Goal: Task Accomplishment & Management: Manage account settings

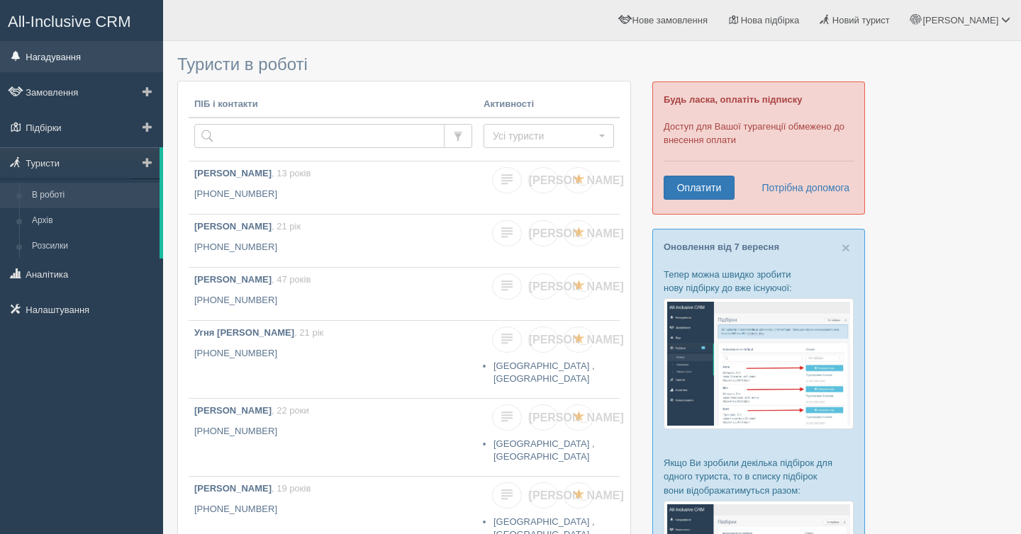
click at [93, 46] on link "Нагадування" at bounding box center [81, 56] width 163 height 31
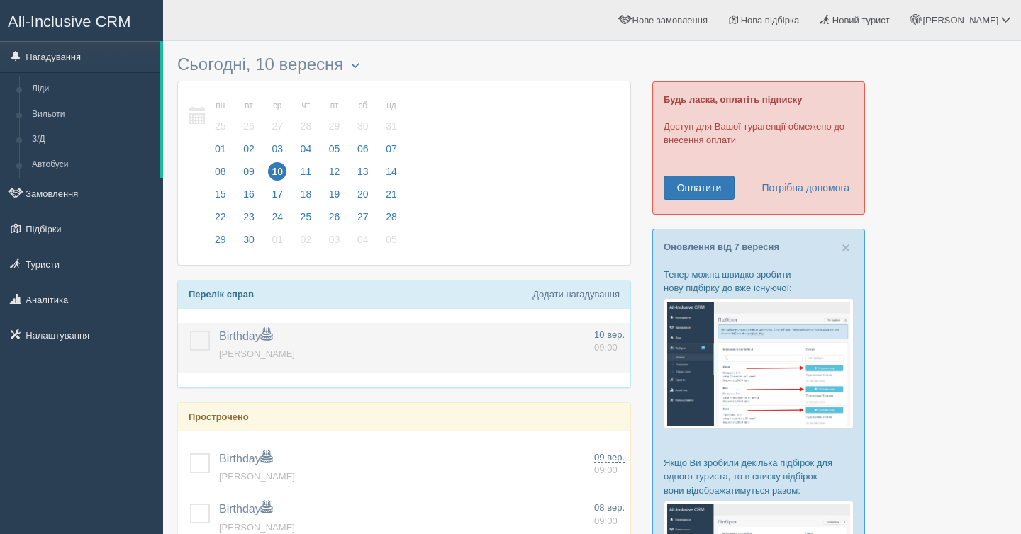
click at [190, 331] on label at bounding box center [190, 331] width 0 height 0
click at [0, 0] on input "checkbox" at bounding box center [0, 0] width 0 height 0
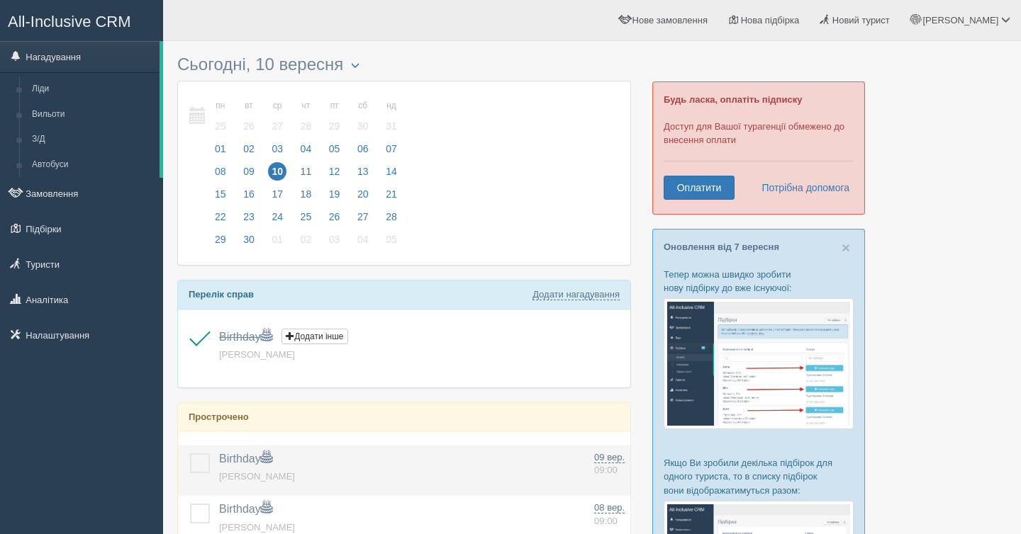
click at [190, 454] on label at bounding box center [190, 454] width 0 height 0
click at [0, 0] on input "checkbox" at bounding box center [0, 0] width 0 height 0
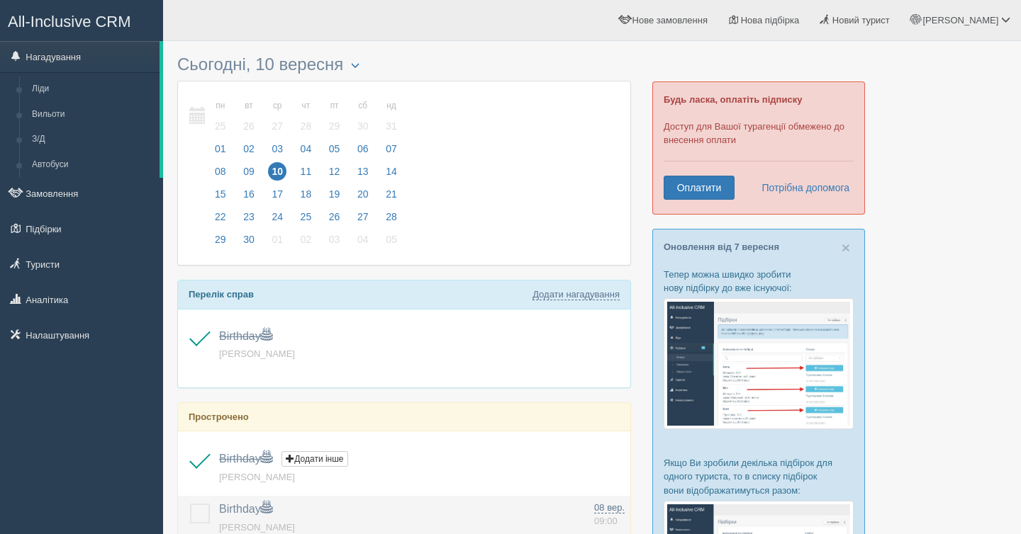
click at [190, 504] on label at bounding box center [190, 504] width 0 height 0
click at [0, 0] on input "checkbox" at bounding box center [0, 0] width 0 height 0
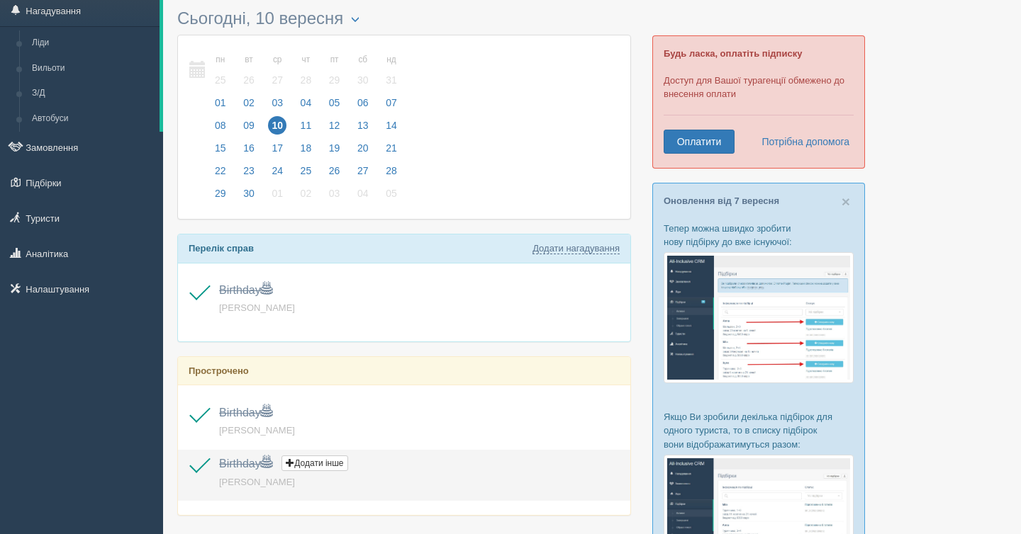
scroll to position [42, 0]
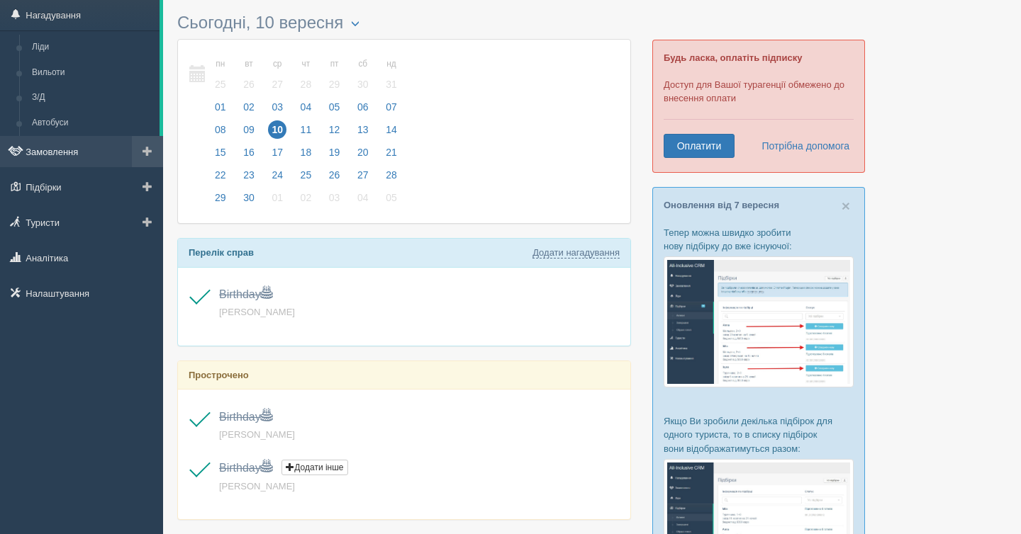
click at [97, 158] on link "Замовлення" at bounding box center [81, 151] width 163 height 31
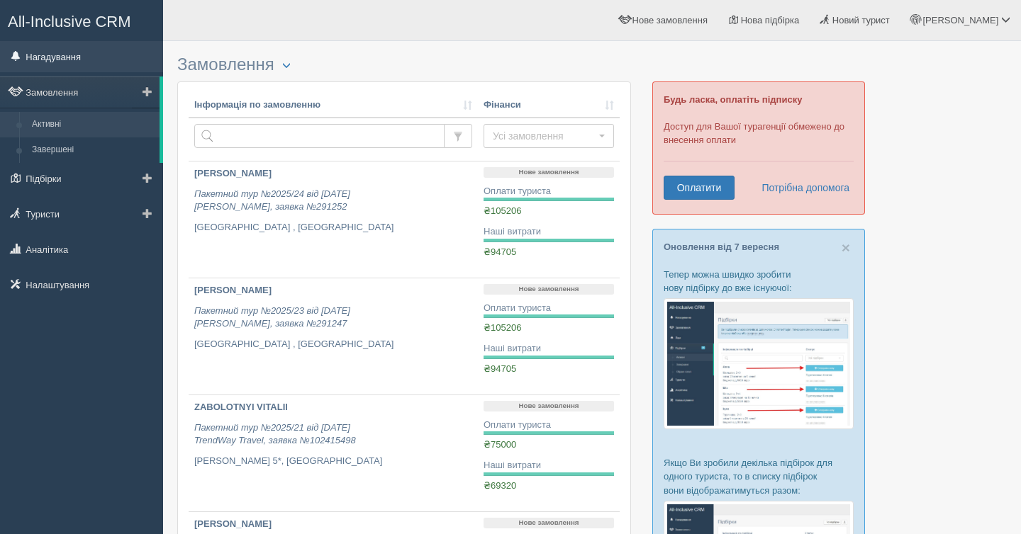
click at [111, 55] on link "Нагадування" at bounding box center [81, 56] width 163 height 31
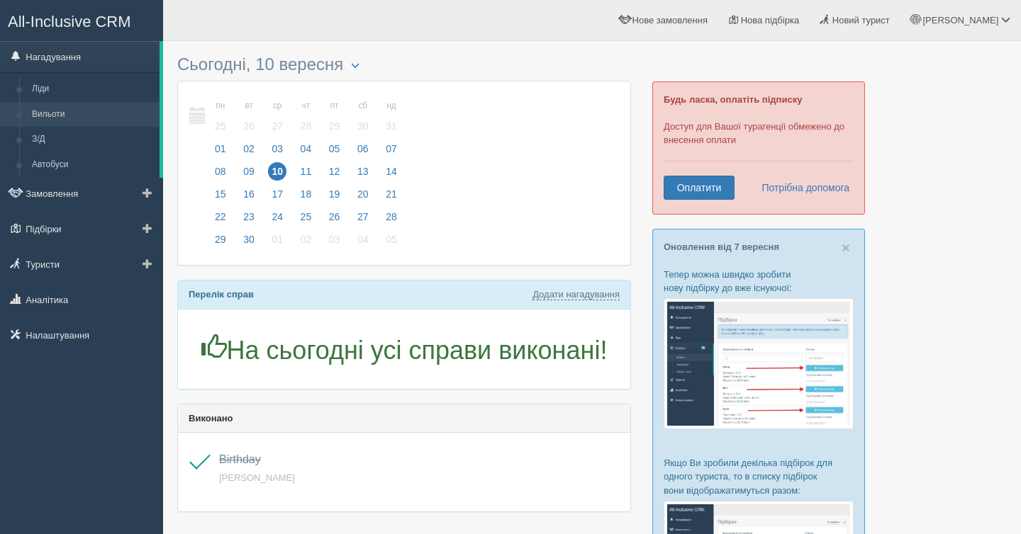
click at [98, 106] on link "Вильоти" at bounding box center [93, 115] width 134 height 26
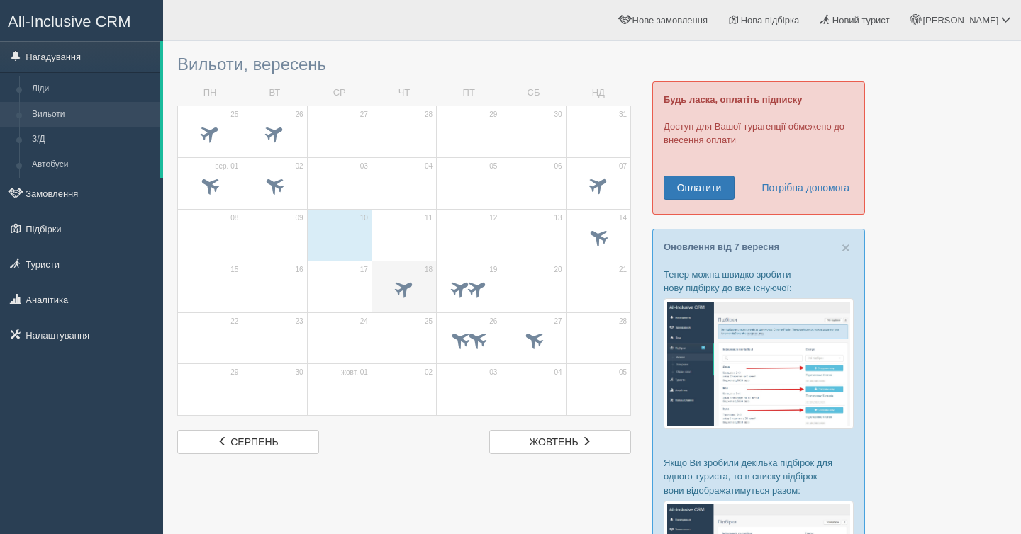
click at [419, 285] on span at bounding box center [404, 290] width 50 height 24
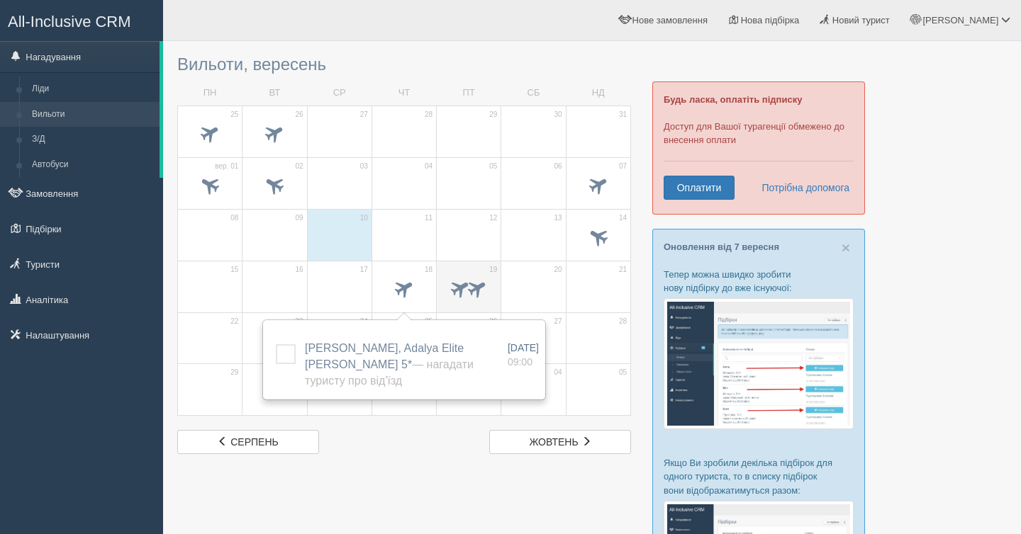
click at [456, 286] on span at bounding box center [460, 287] width 23 height 23
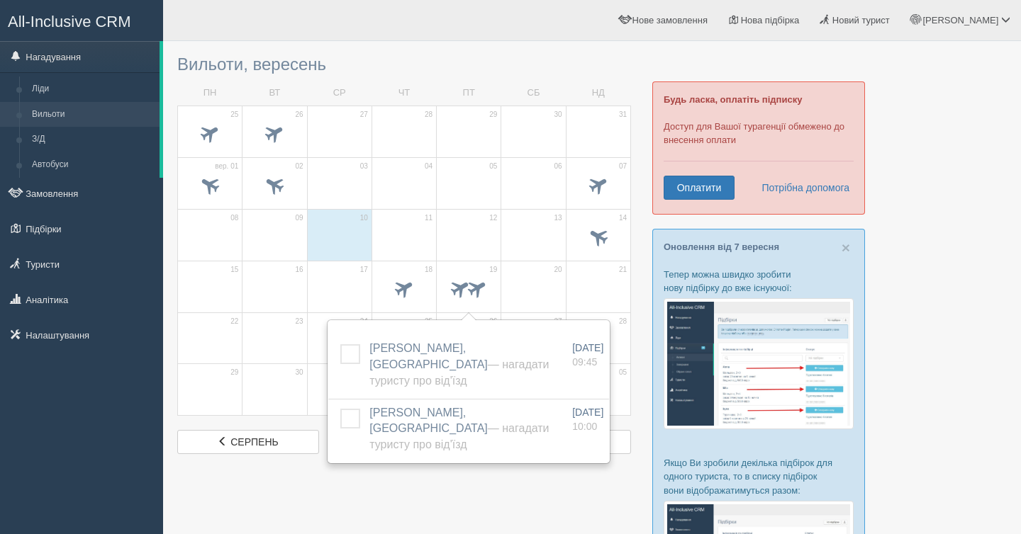
click at [419, 489] on div at bounding box center [591, 457] width 829 height 818
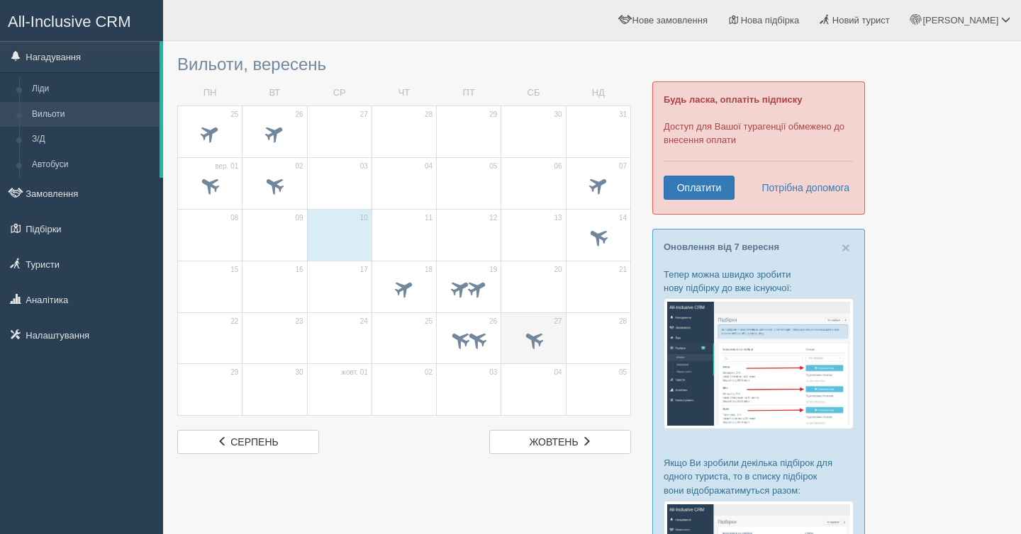
click at [542, 344] on span at bounding box center [533, 339] width 23 height 23
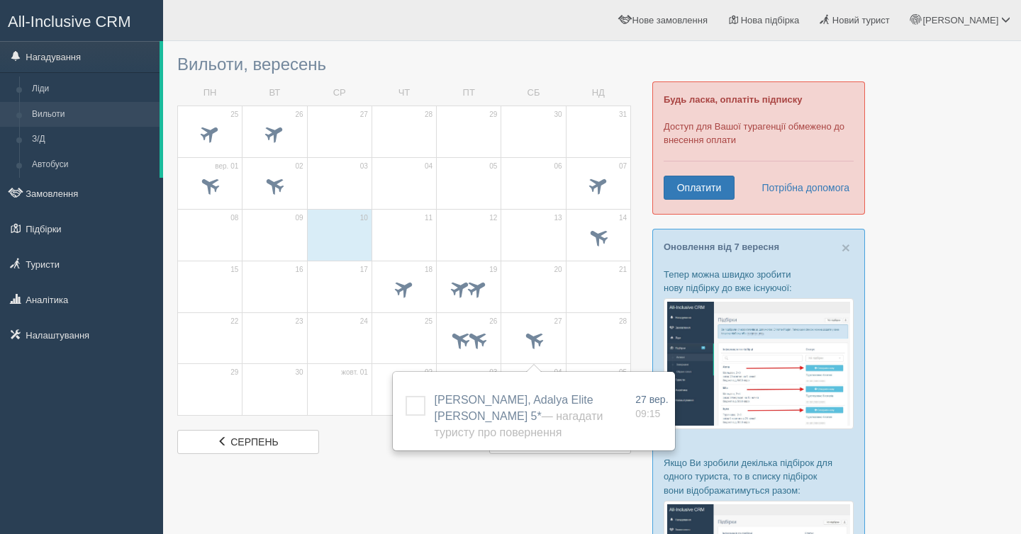
click at [376, 508] on div at bounding box center [591, 457] width 829 height 818
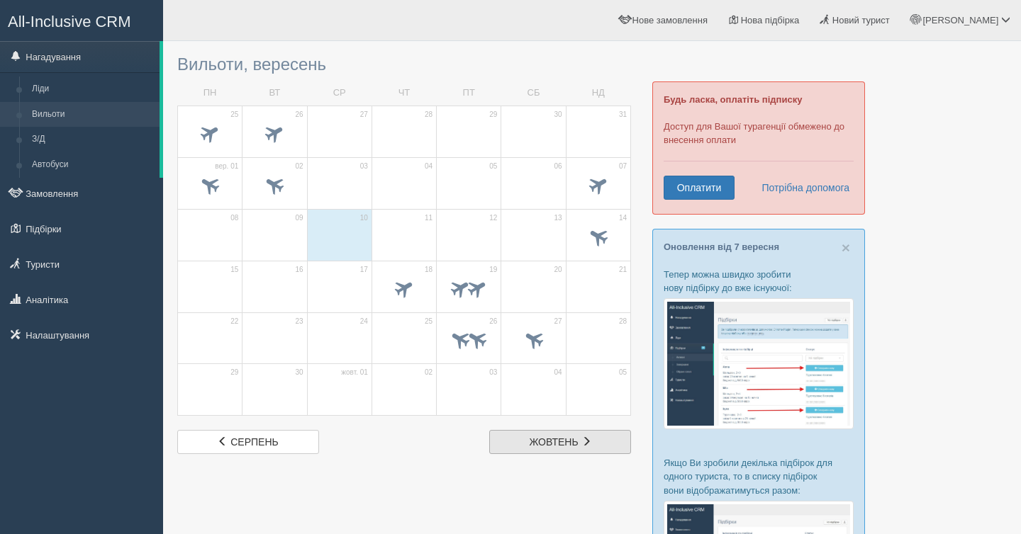
click at [564, 442] on span "жовтень" at bounding box center [554, 442] width 49 height 11
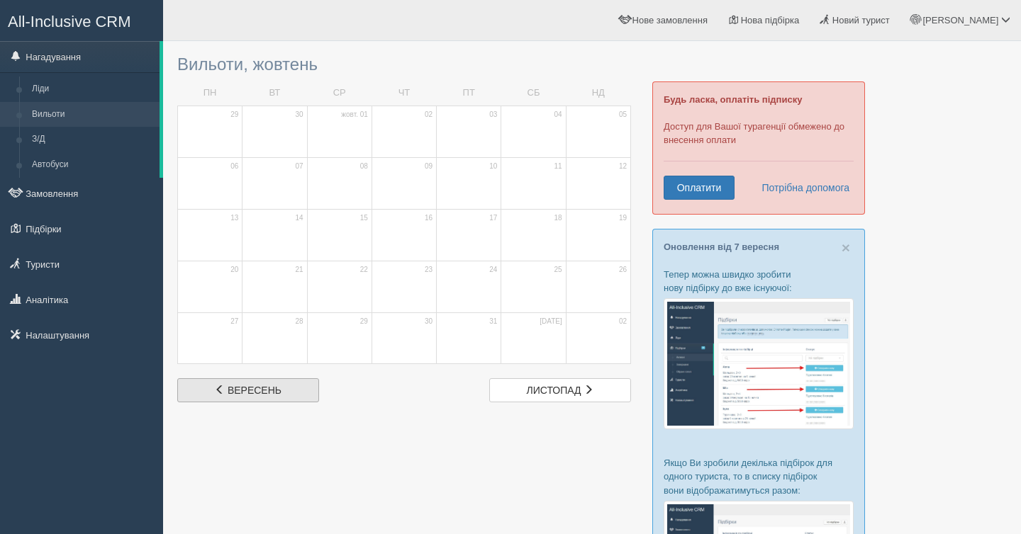
click at [283, 386] on link "вер вересень" at bounding box center [248, 391] width 142 height 24
